Goal: Task Accomplishment & Management: Manage account settings

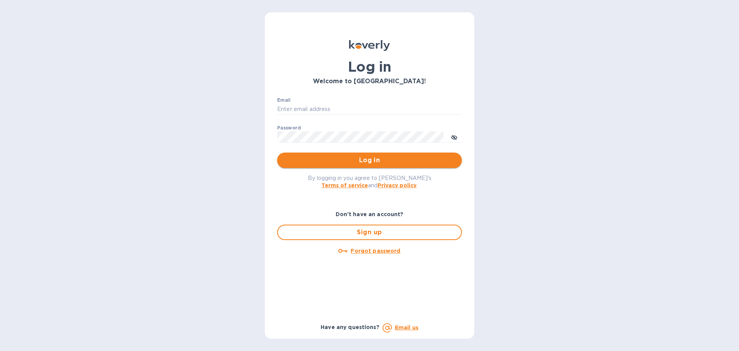
type input "mizy@simpleforwarding.com"
click at [305, 156] on button "Log in" at bounding box center [369, 159] width 185 height 15
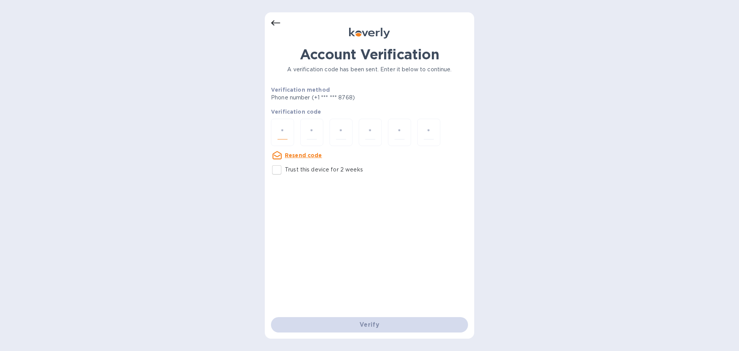
click at [284, 134] on input "number" at bounding box center [282, 132] width 10 height 14
paste input "4"
type input "4"
type input "8"
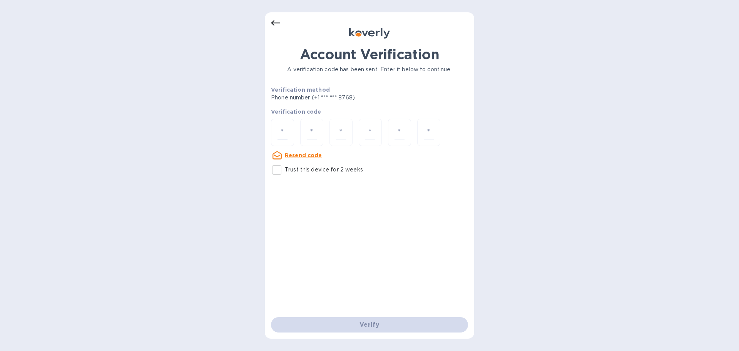
type input "0"
type input "4"
type input "8"
click at [313, 172] on u "Resend code" at bounding box center [303, 169] width 37 height 6
click at [284, 140] on div at bounding box center [282, 132] width 23 height 27
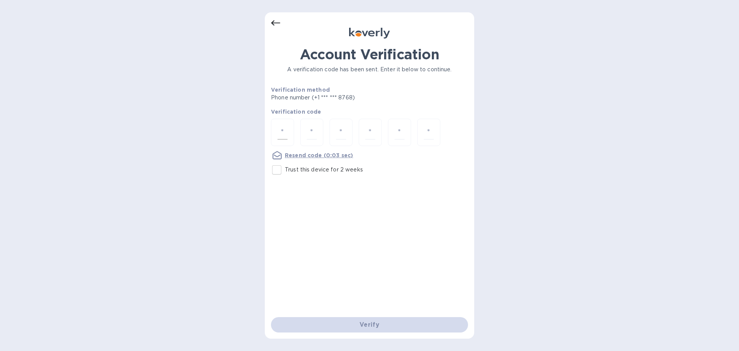
paste input "4"
type input "4"
type input "8"
type input "0"
type input "2"
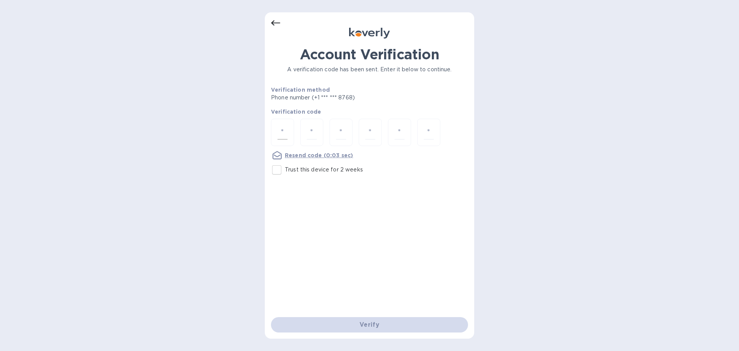
type input "0"
type input "8"
